Goal: Task Accomplishment & Management: Manage account settings

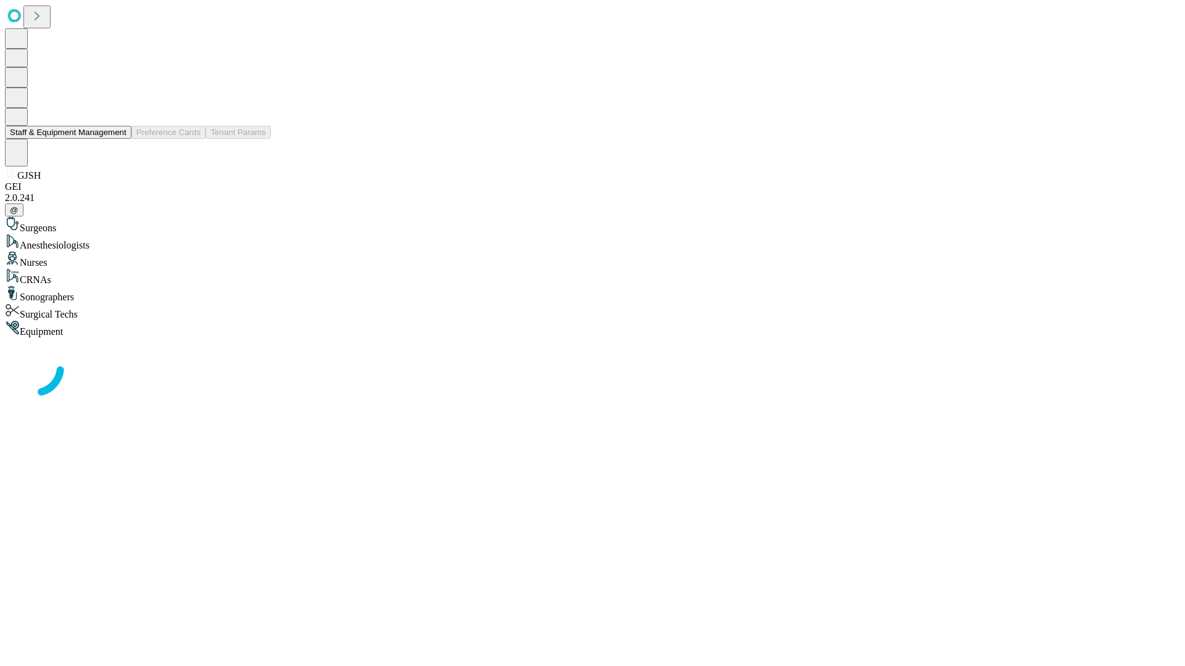
click at [118, 139] on button "Staff & Equipment Management" at bounding box center [68, 132] width 126 height 13
